Goal: Task Accomplishment & Management: Complete application form

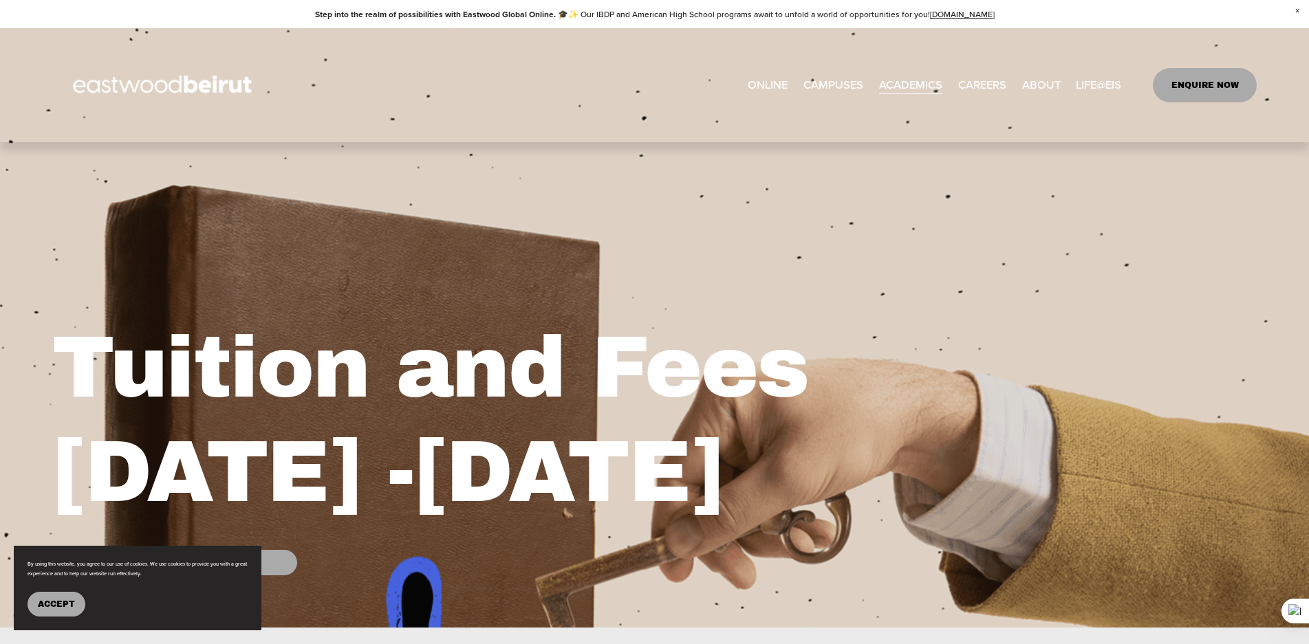
click at [1199, 75] on link "ENQUIRE NOW" at bounding box center [1205, 85] width 104 height 34
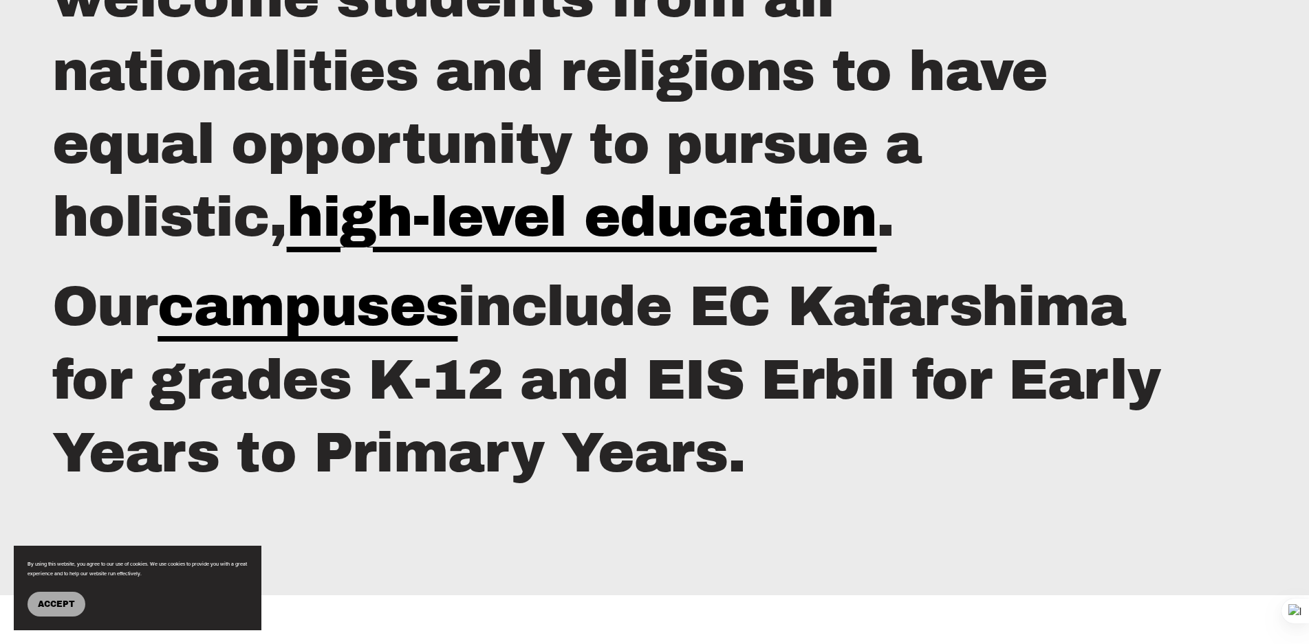
scroll to position [2204, 0]
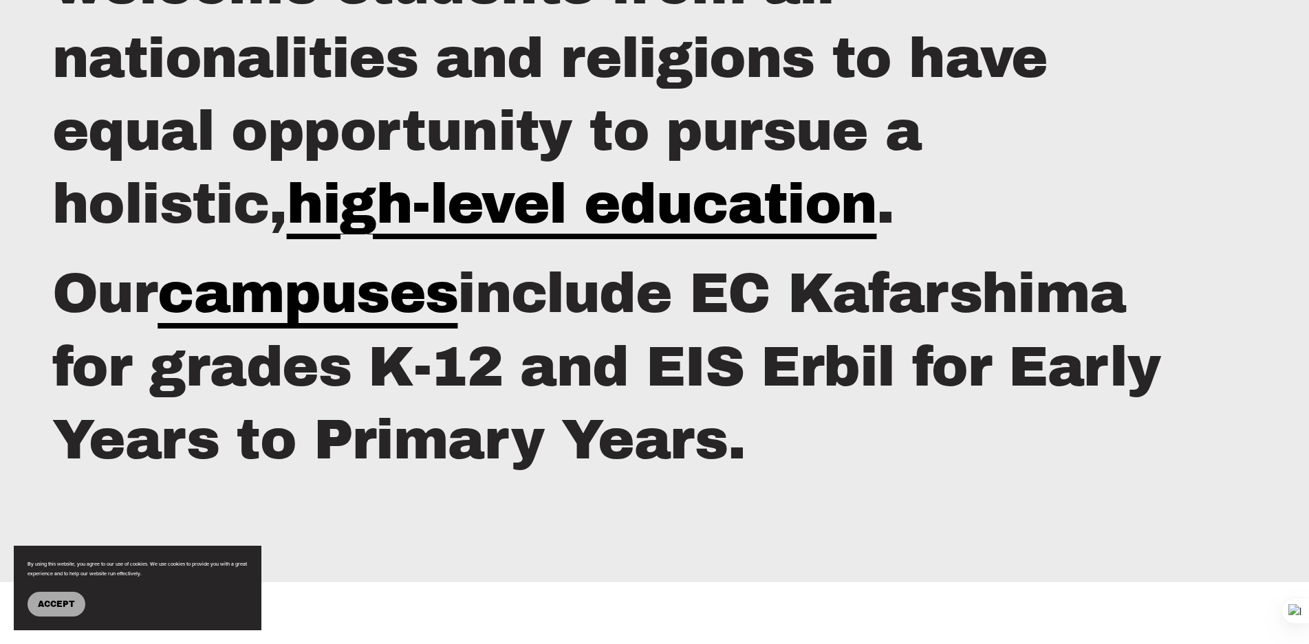
click at [69, 602] on span "Accept" at bounding box center [56, 605] width 37 height 10
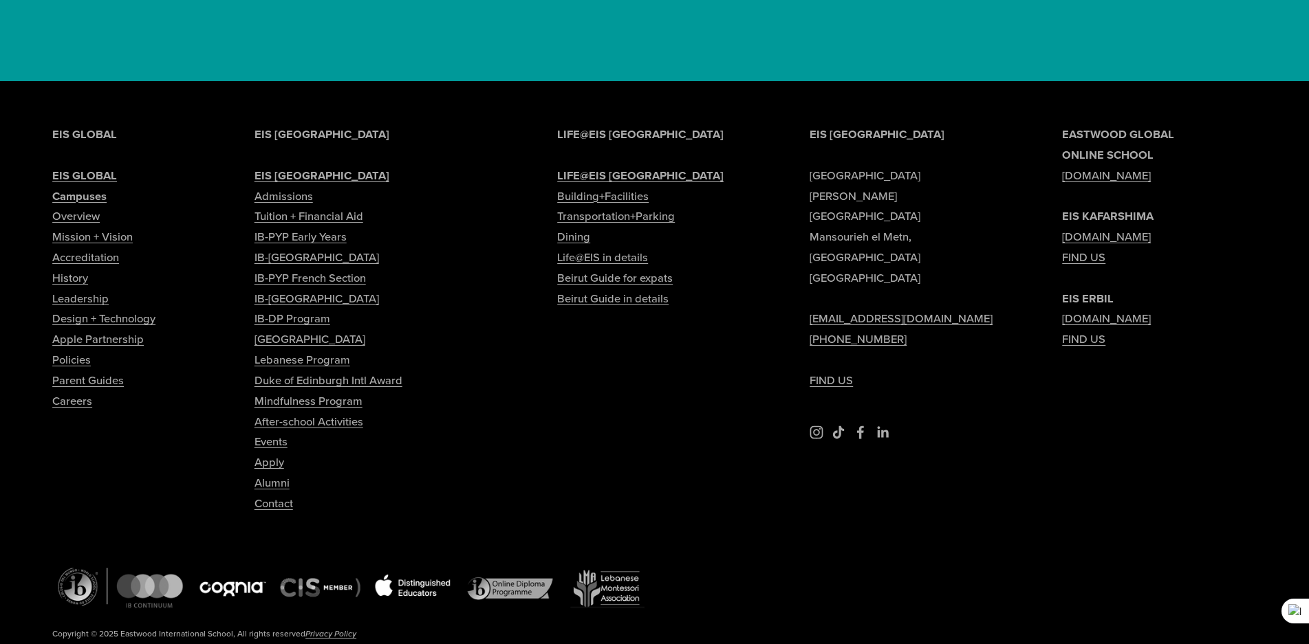
scroll to position [5262, 0]
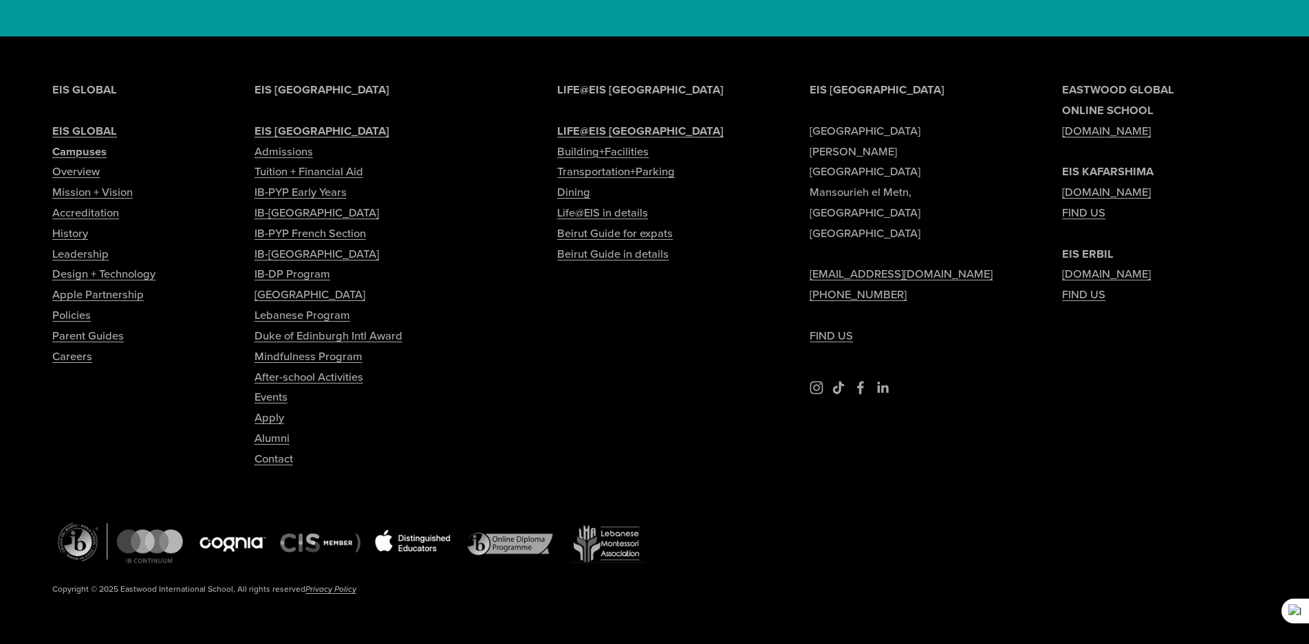
click at [273, 408] on link "Apply" at bounding box center [269, 418] width 30 height 21
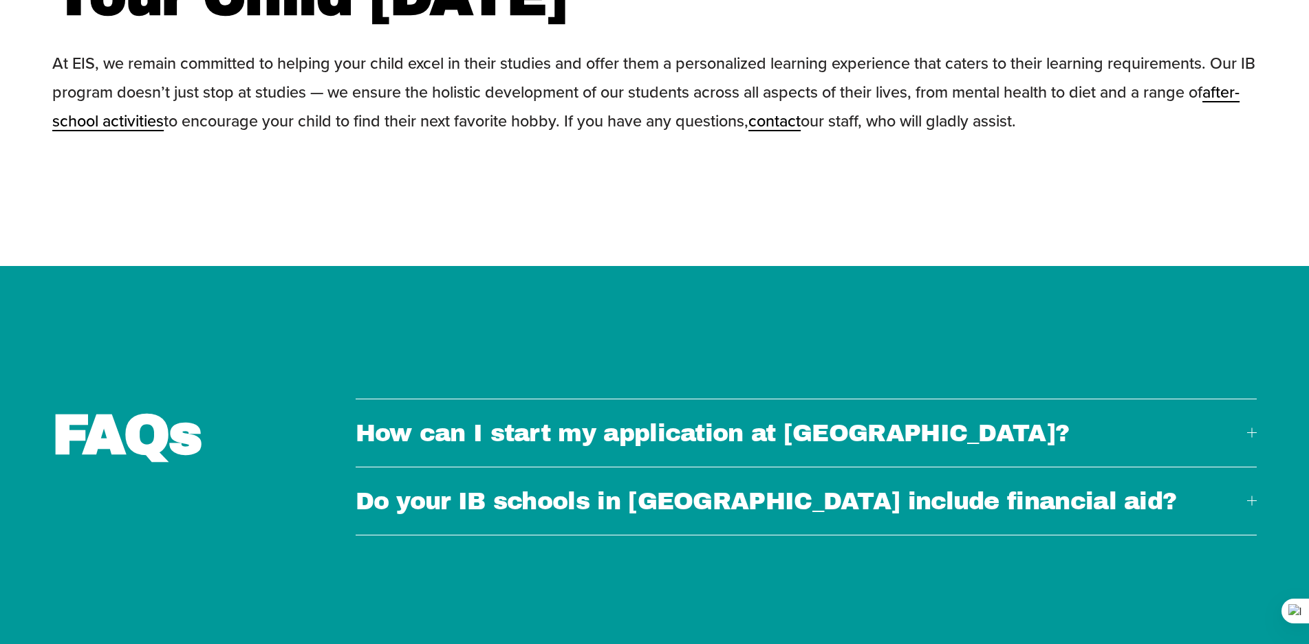
scroll to position [4746, 0]
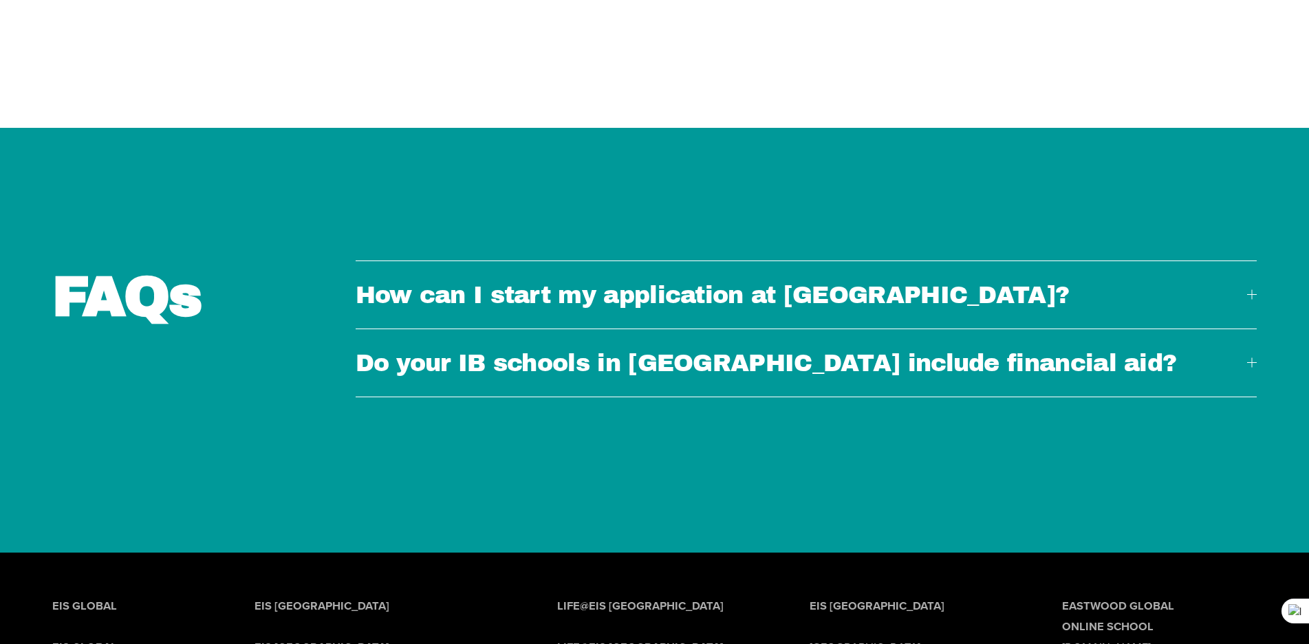
click at [638, 282] on span "How can I start my application at Eastwood?" at bounding box center [801, 295] width 891 height 26
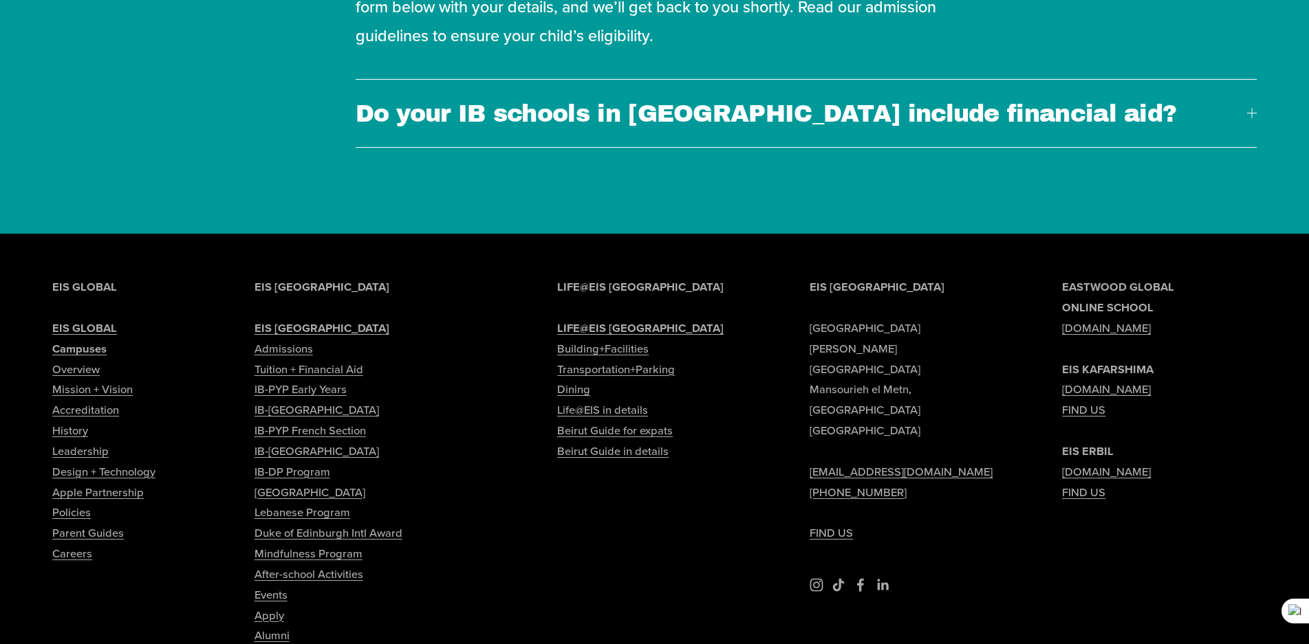
scroll to position [5089, 0]
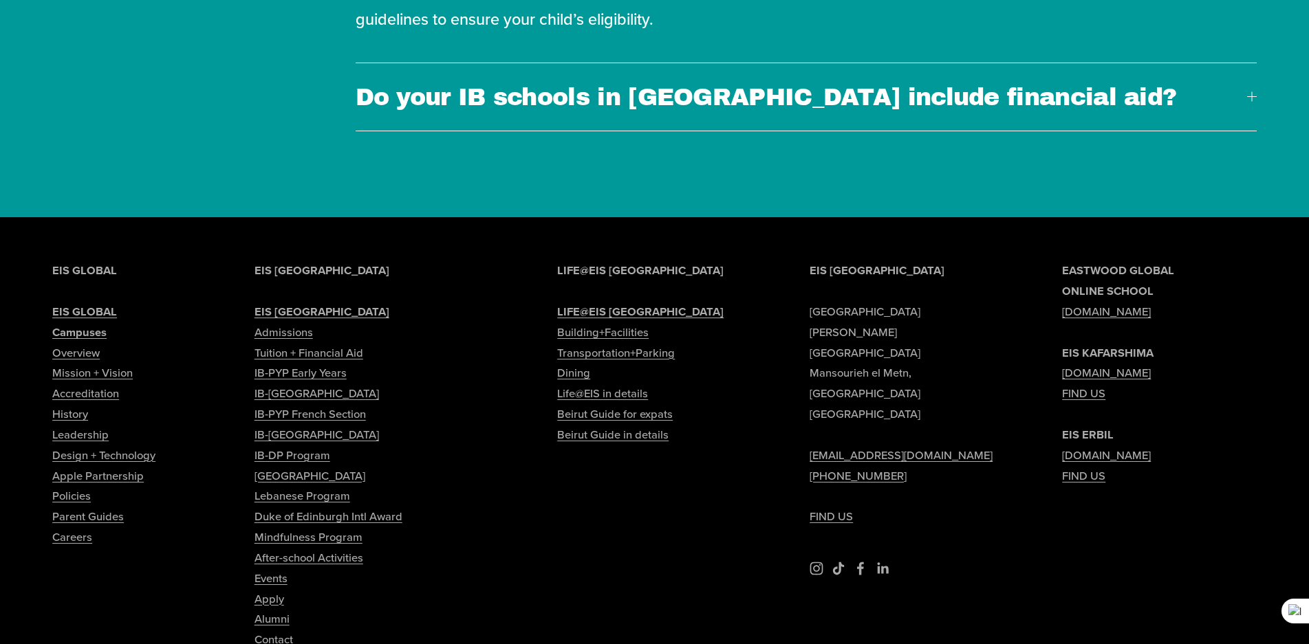
click at [838, 446] on link "[EMAIL_ADDRESS][DOMAIN_NAME]" at bounding box center [900, 456] width 183 height 21
